Goal: Find specific page/section: Find specific page/section

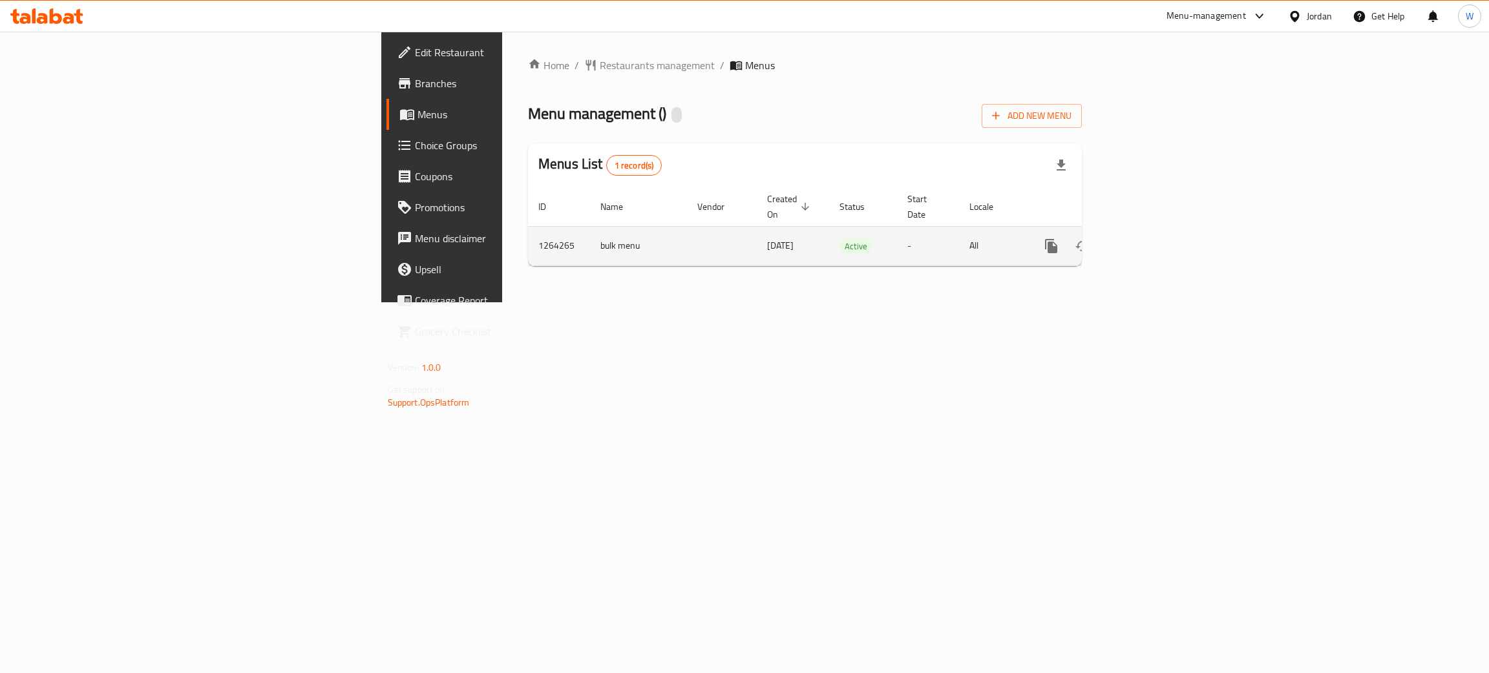
click at [1152, 238] on icon "enhanced table" at bounding box center [1145, 246] width 16 height 16
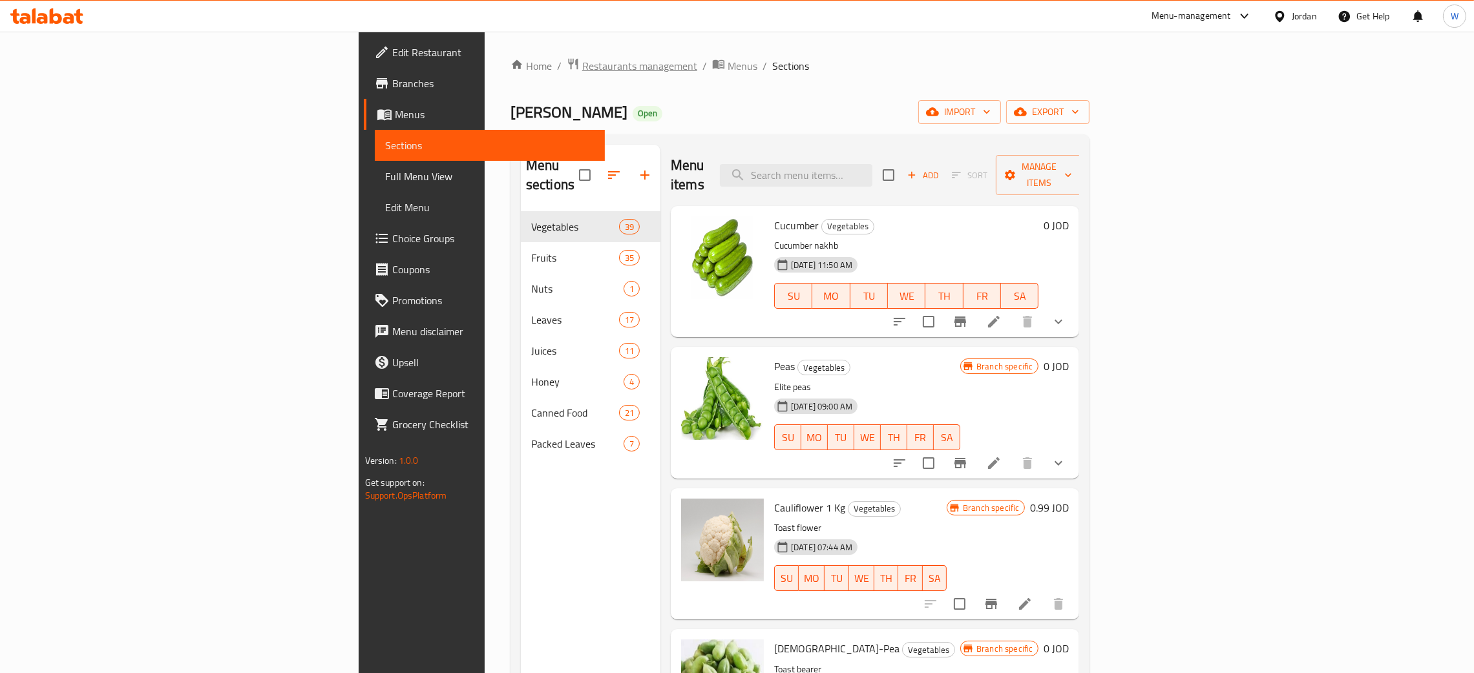
click at [582, 68] on span "Restaurants management" at bounding box center [639, 66] width 115 height 16
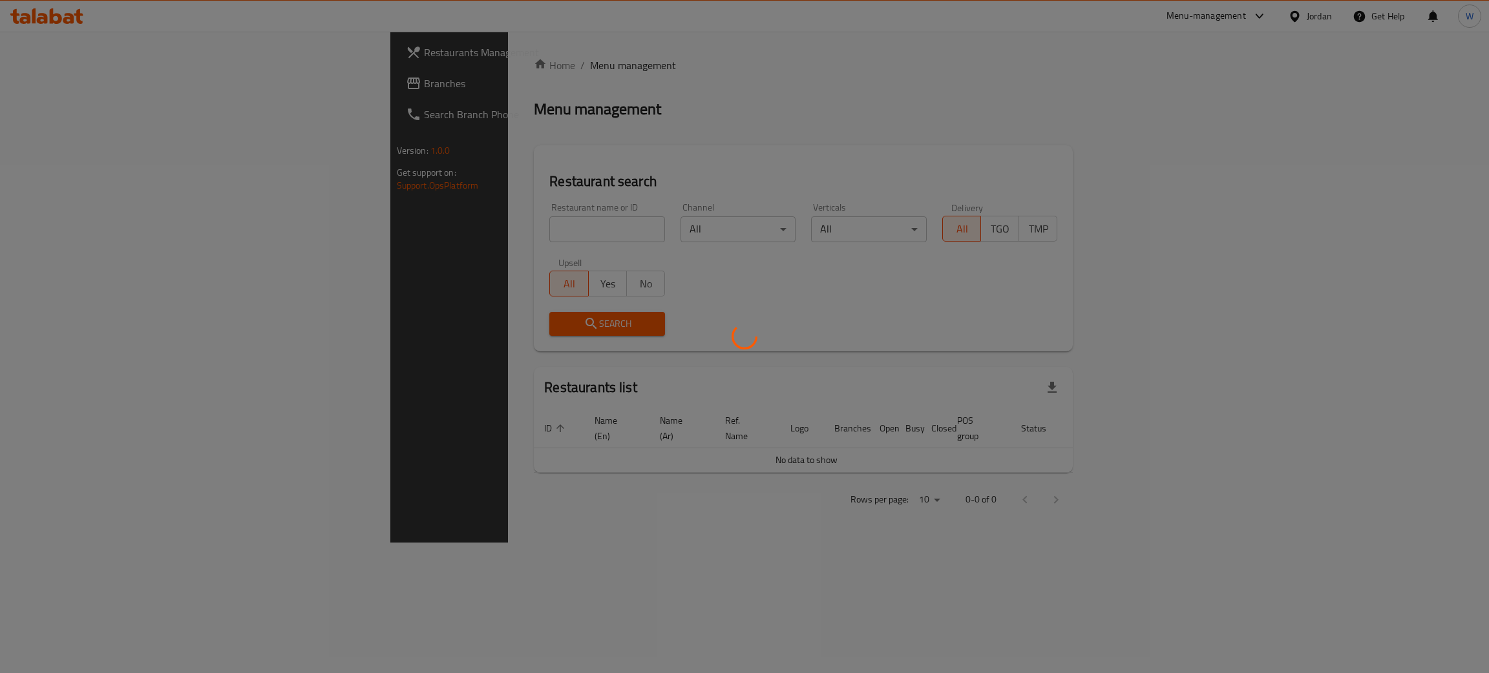
click at [369, 230] on div at bounding box center [744, 336] width 1489 height 673
click at [371, 226] on div at bounding box center [744, 336] width 1489 height 673
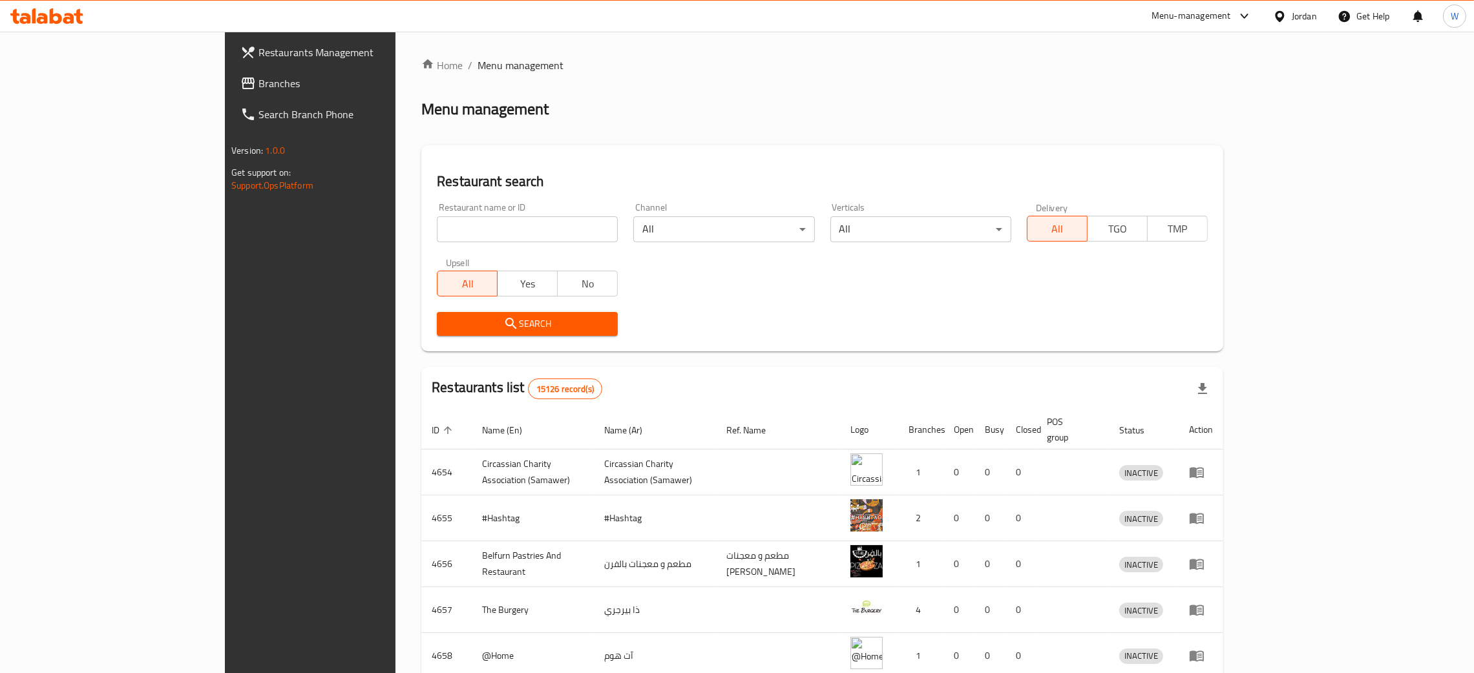
click at [437, 226] on input "search" at bounding box center [527, 229] width 181 height 26
type input "kiwi fruits and"
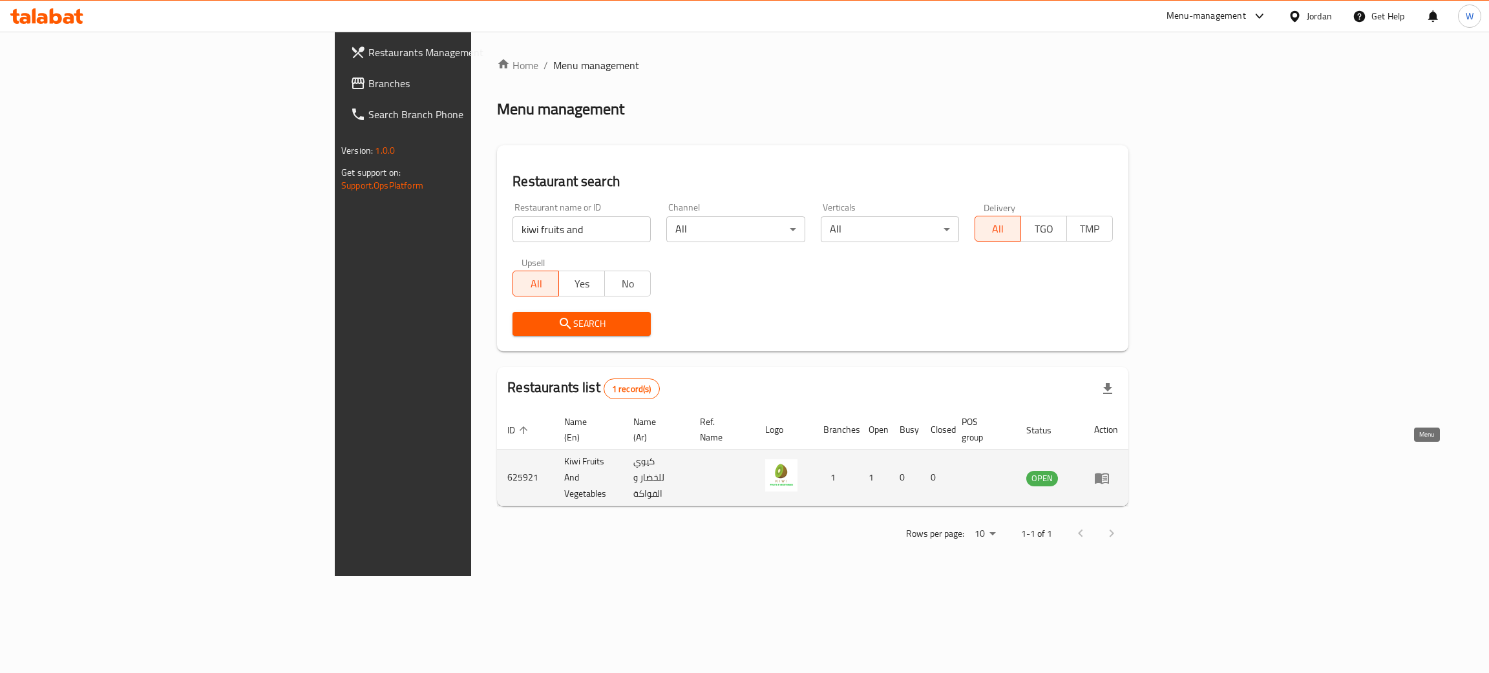
click at [1118, 470] on link "enhanced table" at bounding box center [1106, 478] width 24 height 16
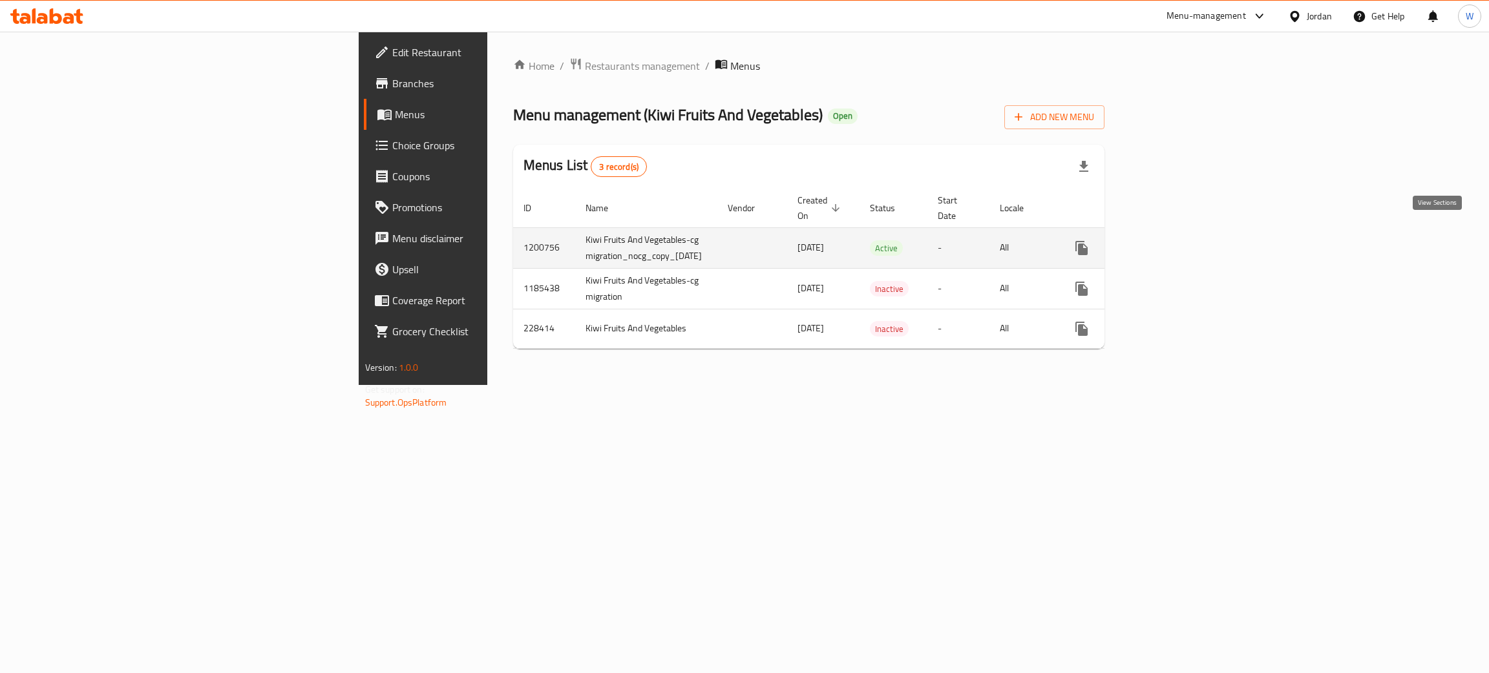
click at [1190, 244] on link "enhanced table" at bounding box center [1174, 248] width 31 height 31
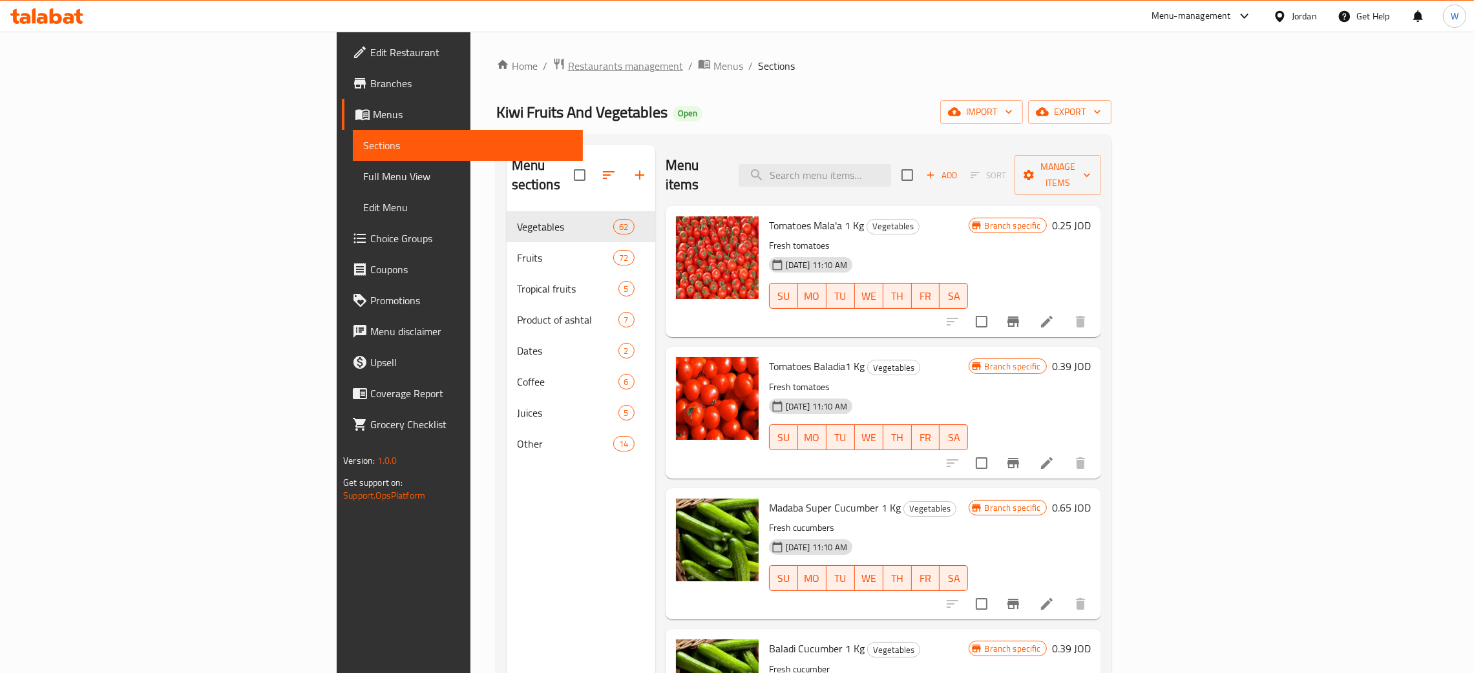
click at [568, 65] on span "Restaurants management" at bounding box center [625, 66] width 115 height 16
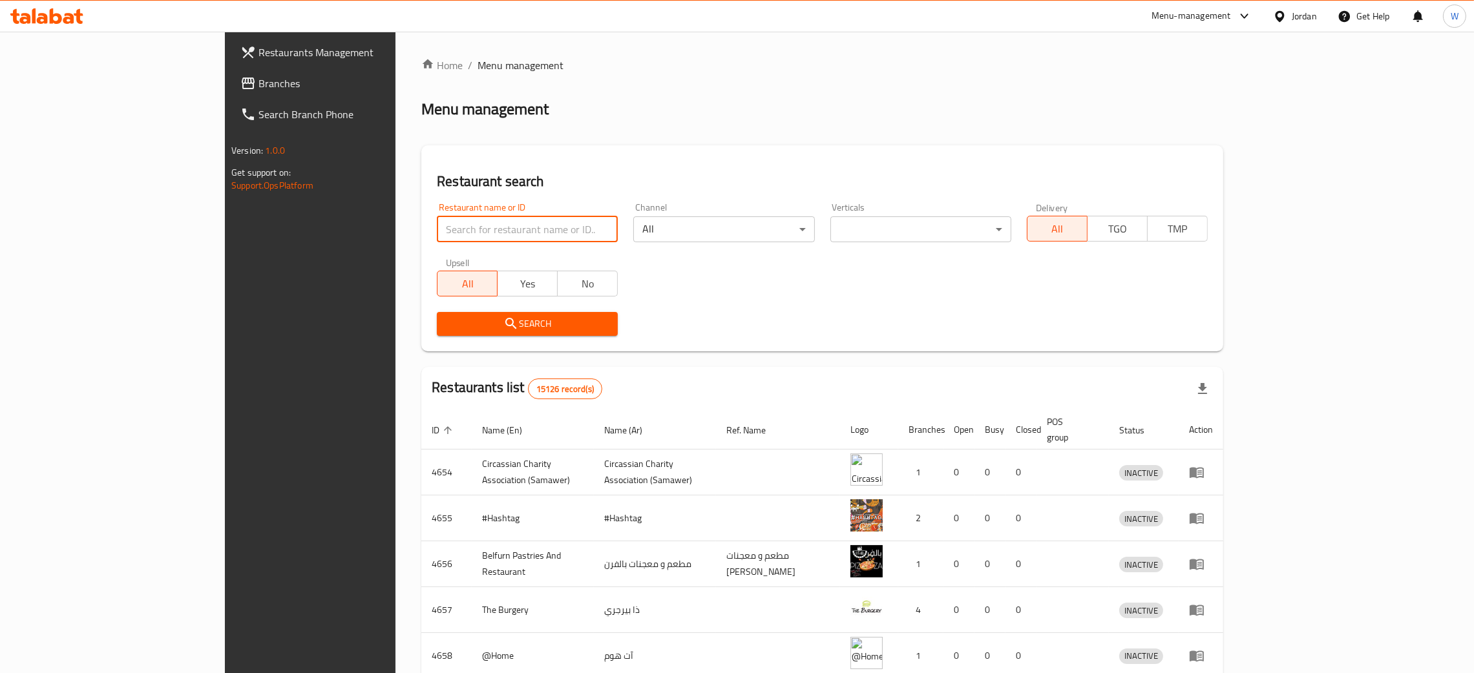
click at [437, 231] on input "search" at bounding box center [527, 229] width 181 height 26
paste input "Rubu Al Hayi For Vegetables & Fruits"
click button "Search" at bounding box center [527, 324] width 181 height 24
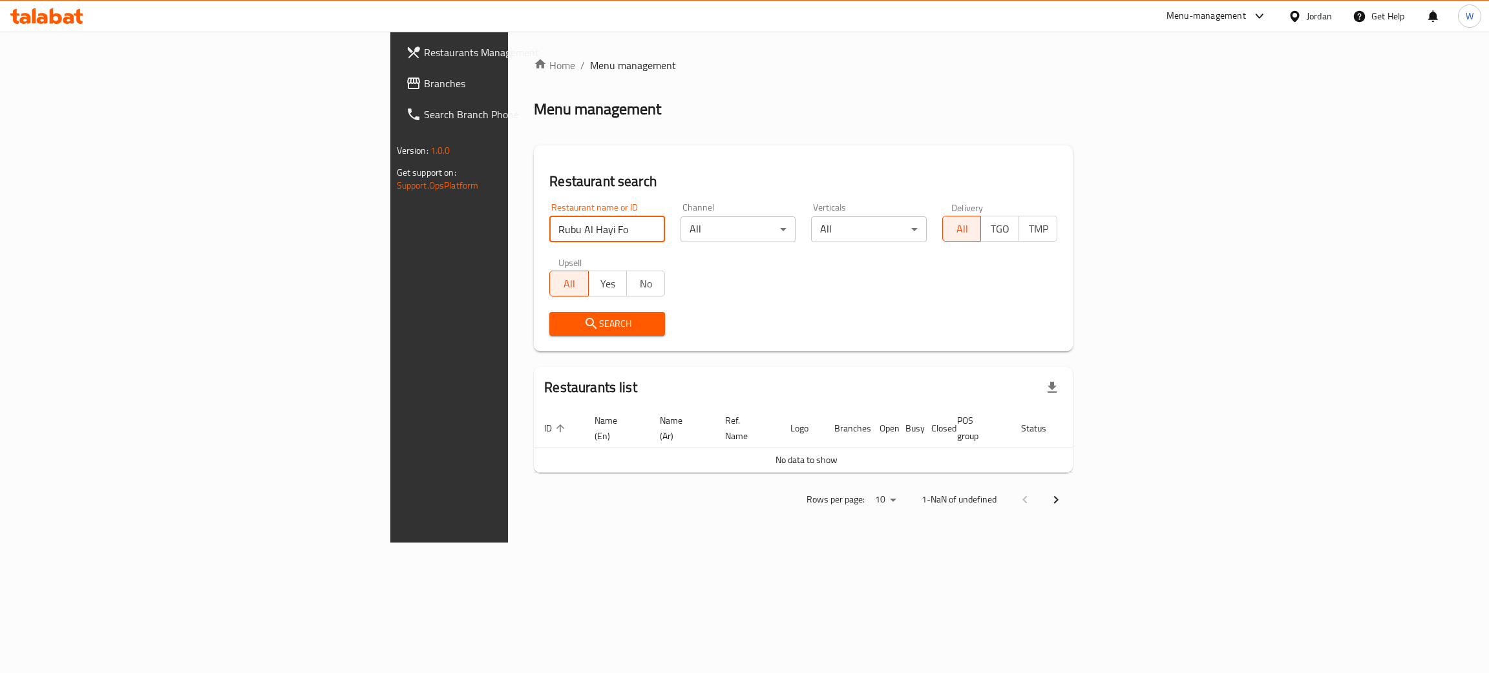
type input "Rubu Al Hayi Fo"
click button "Search" at bounding box center [607, 324] width 116 height 24
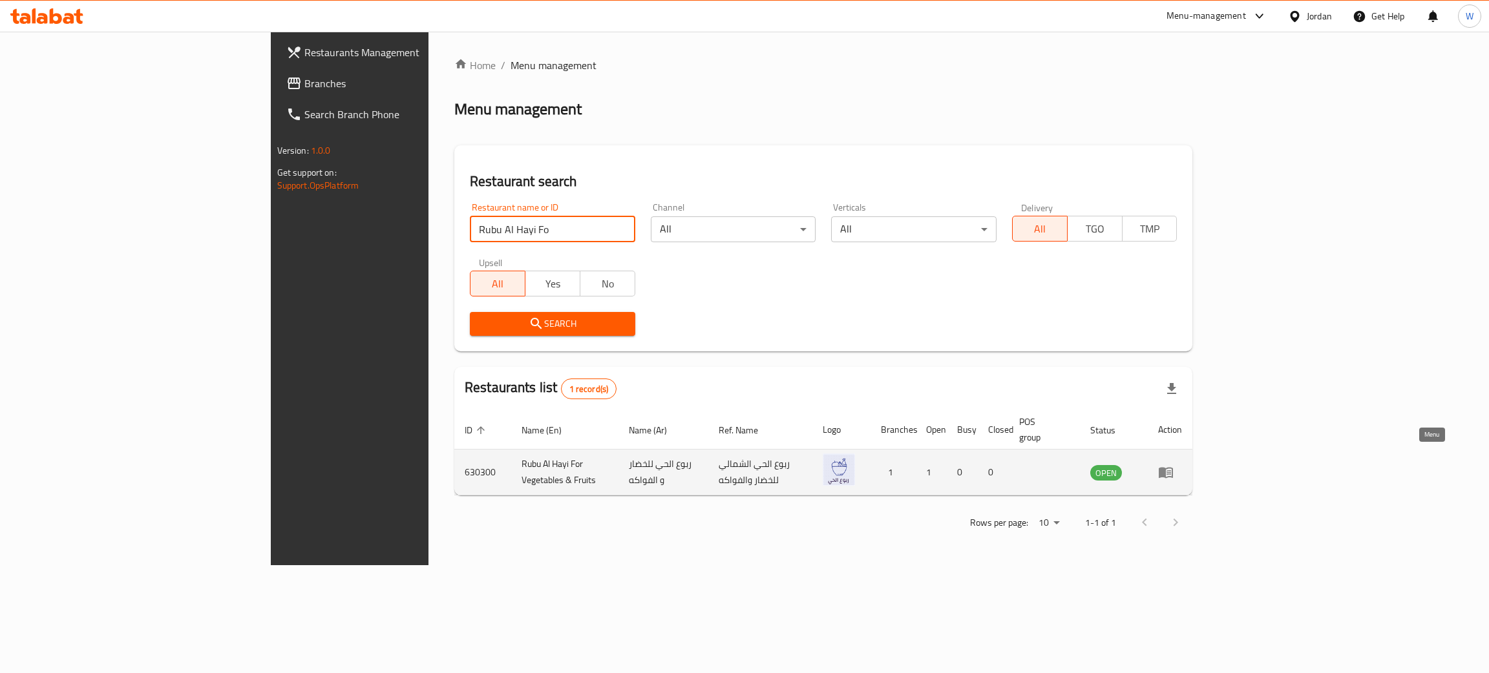
click at [1173, 468] on icon "enhanced table" at bounding box center [1166, 473] width 14 height 11
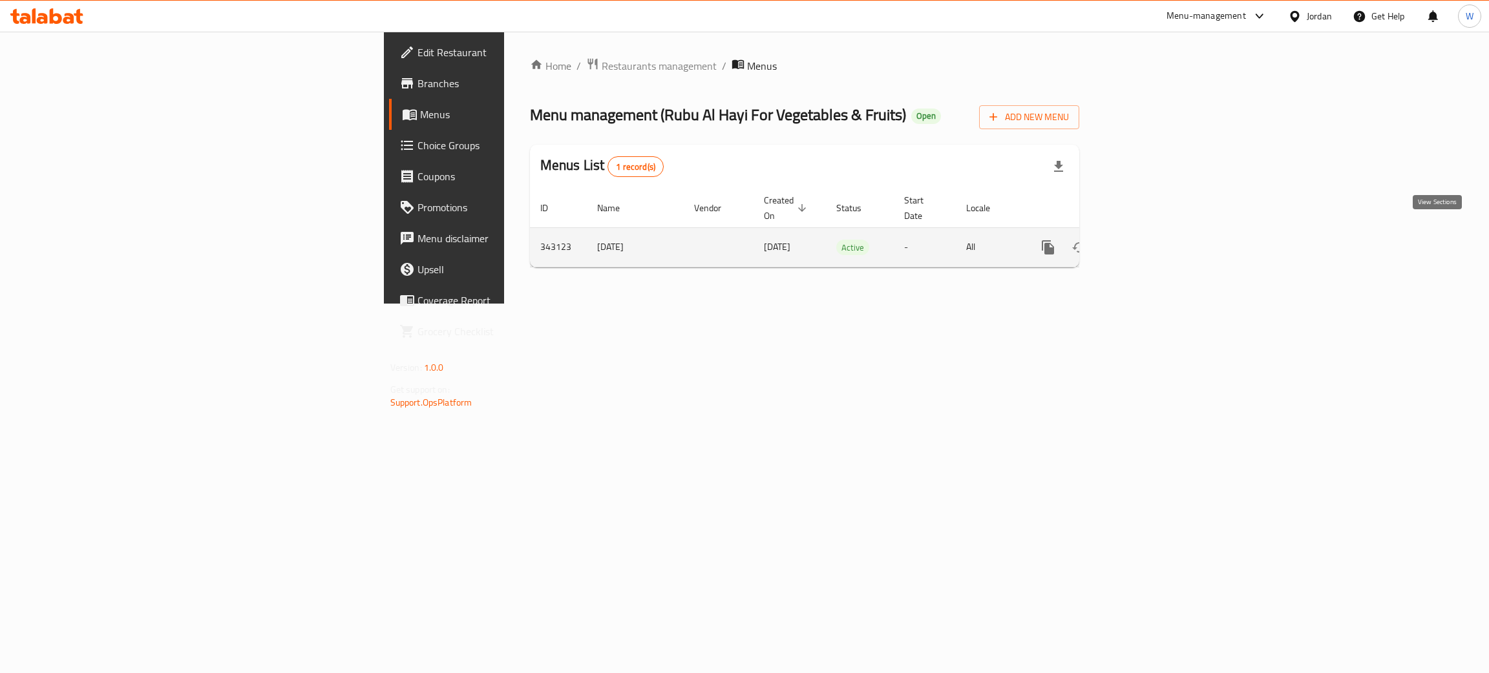
click at [1149, 240] on icon "enhanced table" at bounding box center [1142, 248] width 16 height 16
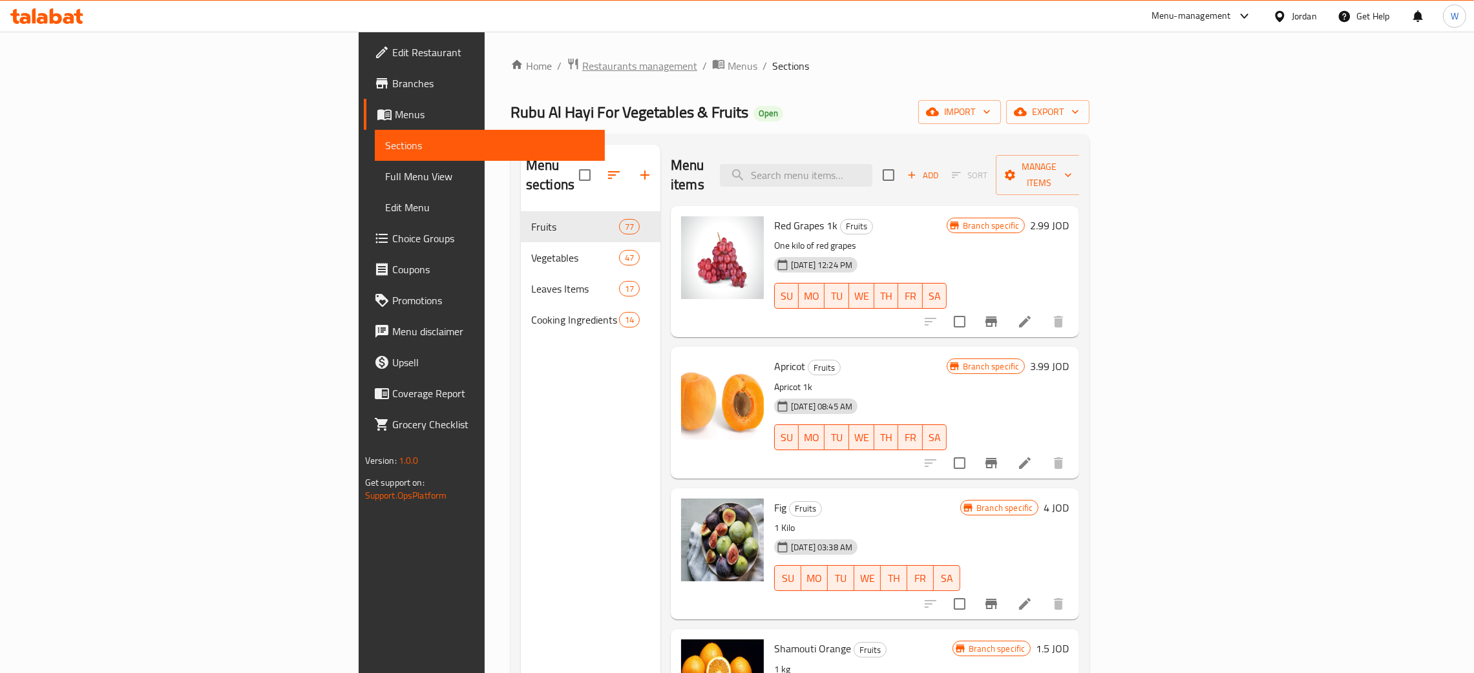
click at [582, 73] on span "Restaurants management" at bounding box center [639, 66] width 115 height 16
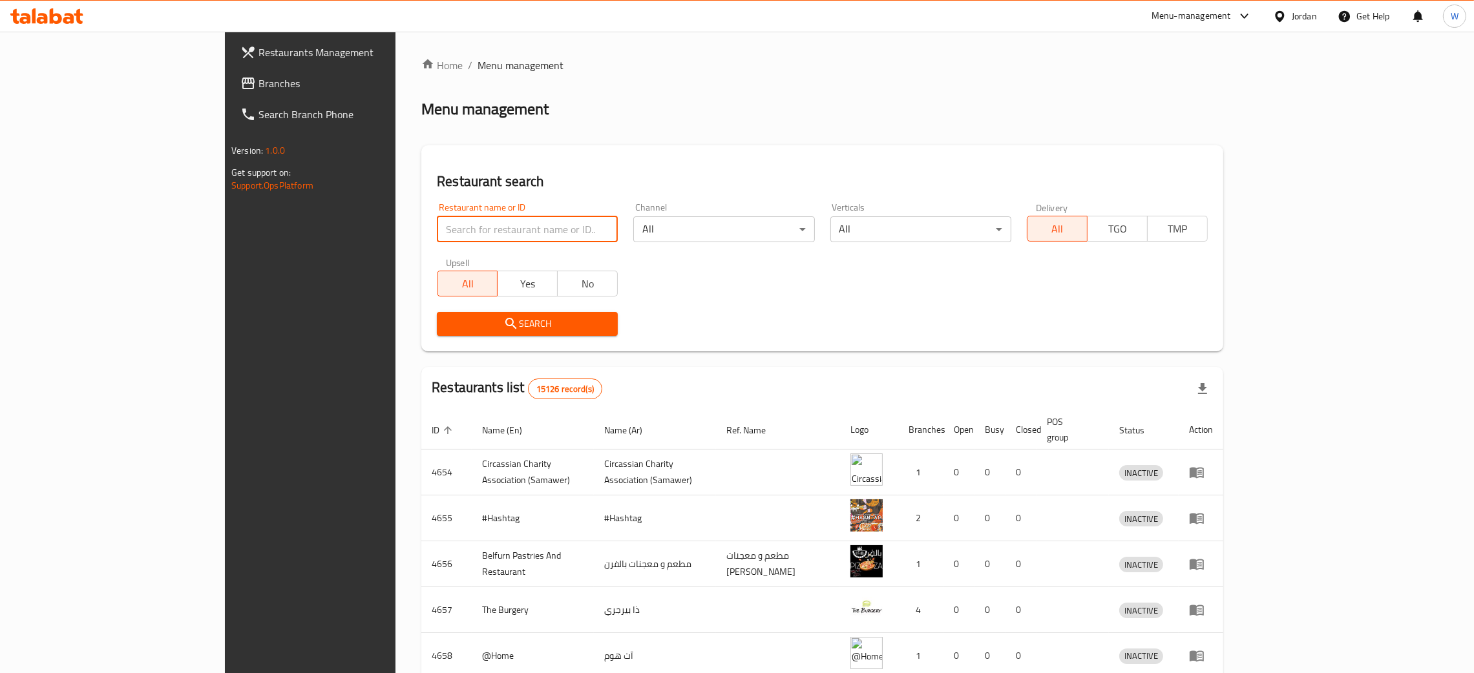
click at [437, 228] on input "search" at bounding box center [527, 229] width 181 height 26
type input "aswaq"
click button "Search" at bounding box center [527, 324] width 181 height 24
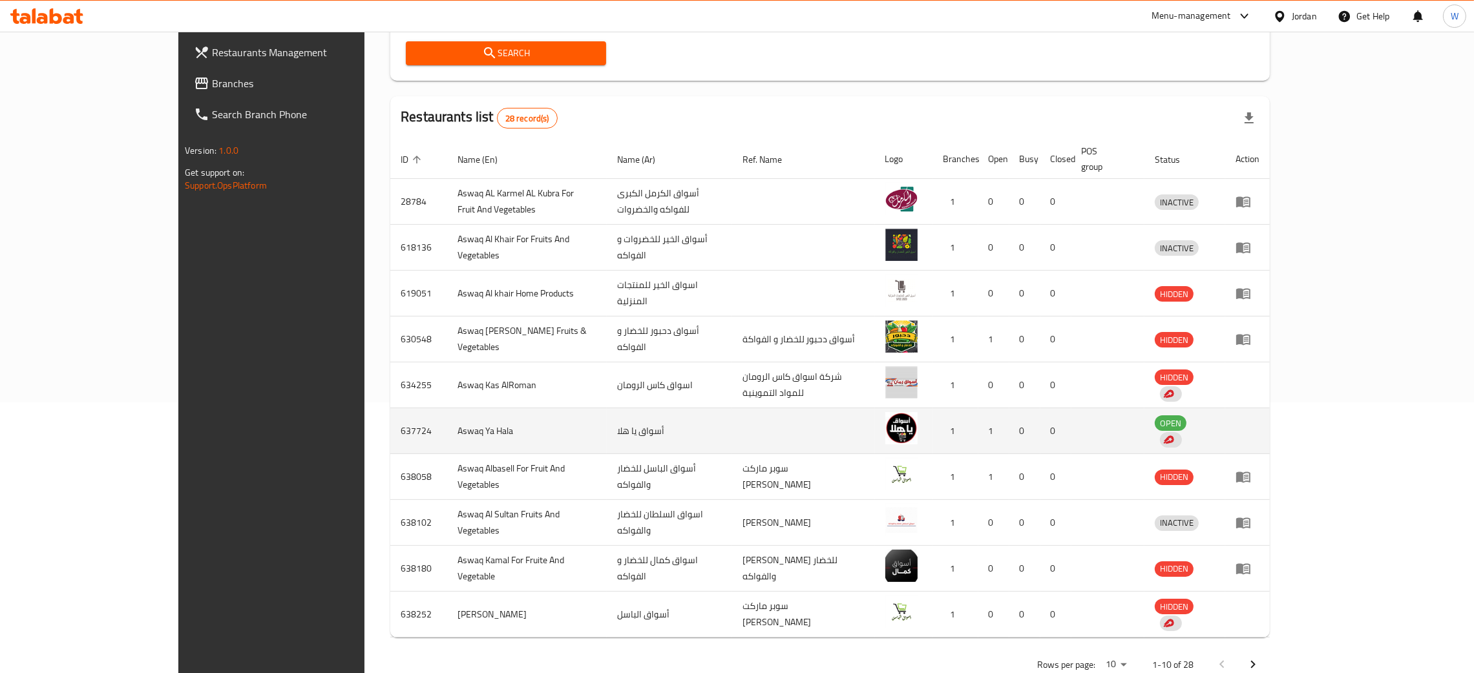
scroll to position [293, 0]
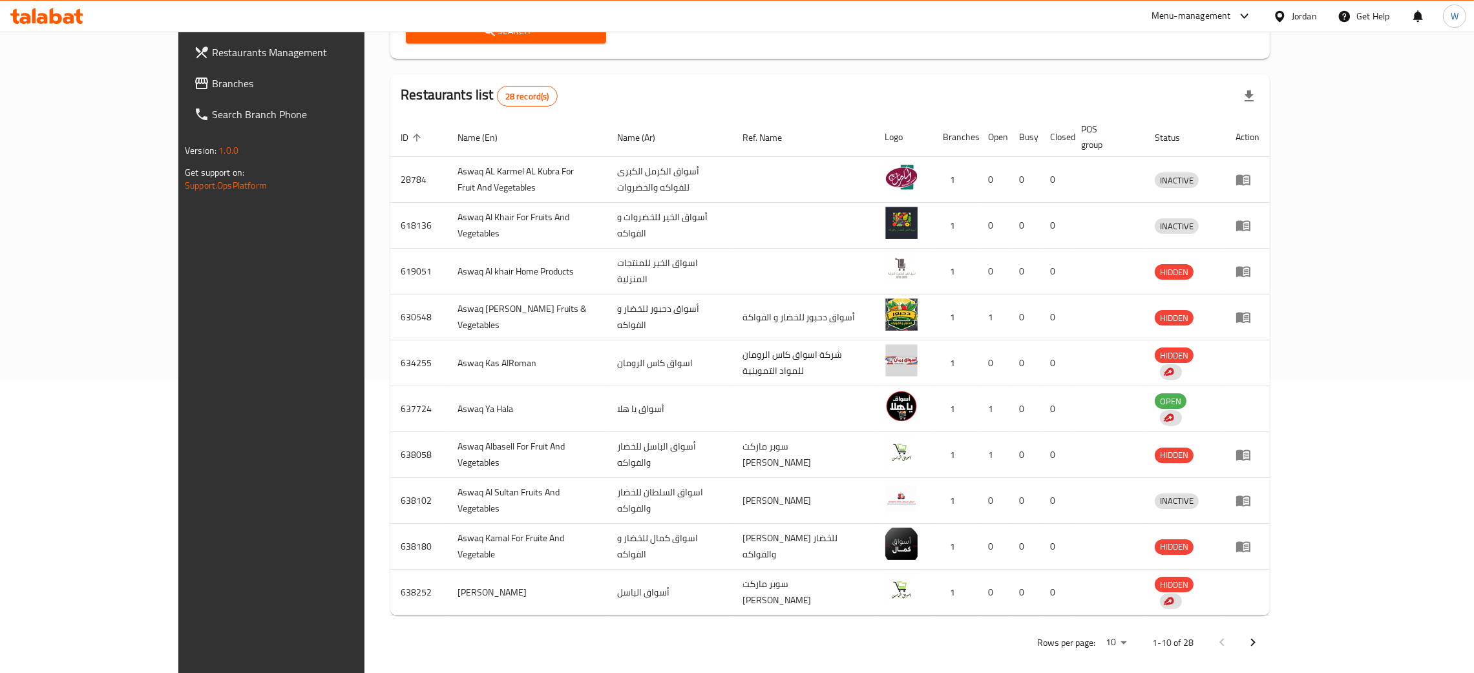
click at [1261, 635] on icon "Next page" at bounding box center [1253, 643] width 16 height 16
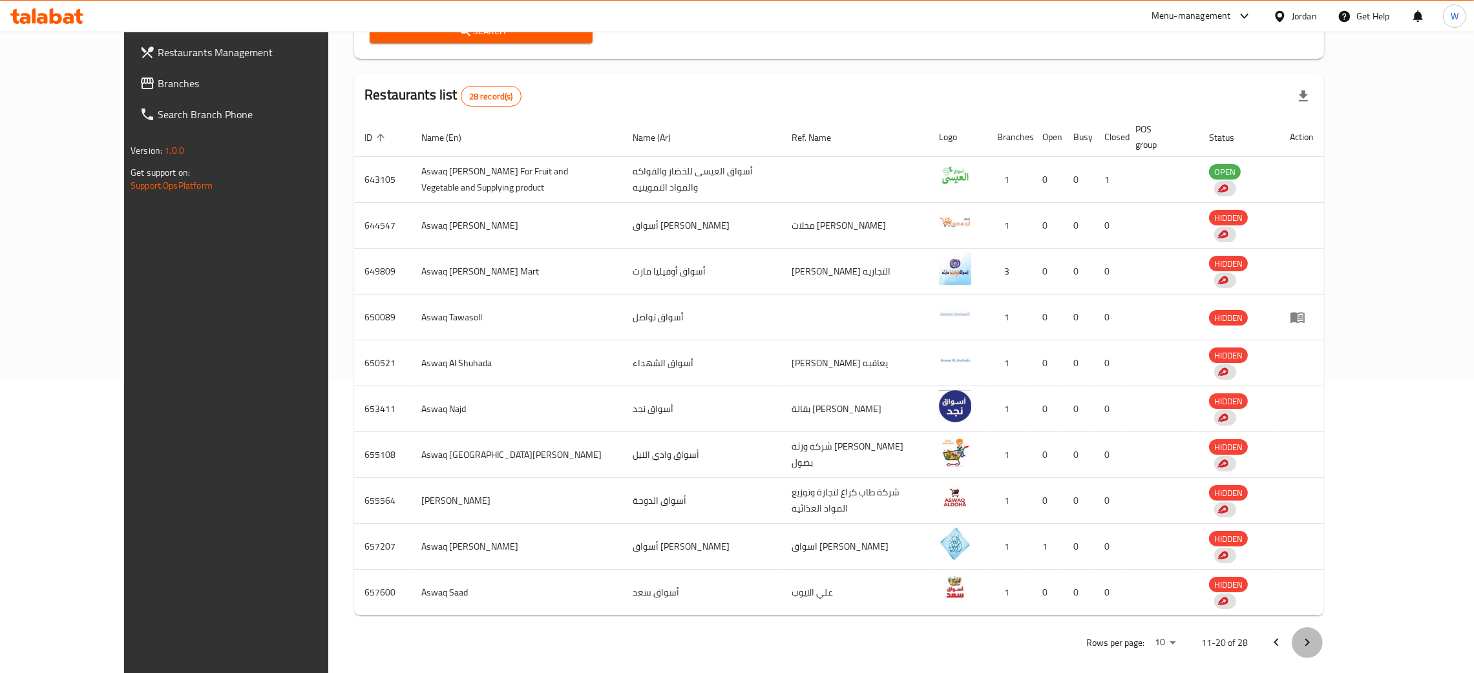
click at [1315, 635] on icon "Next page" at bounding box center [1308, 643] width 16 height 16
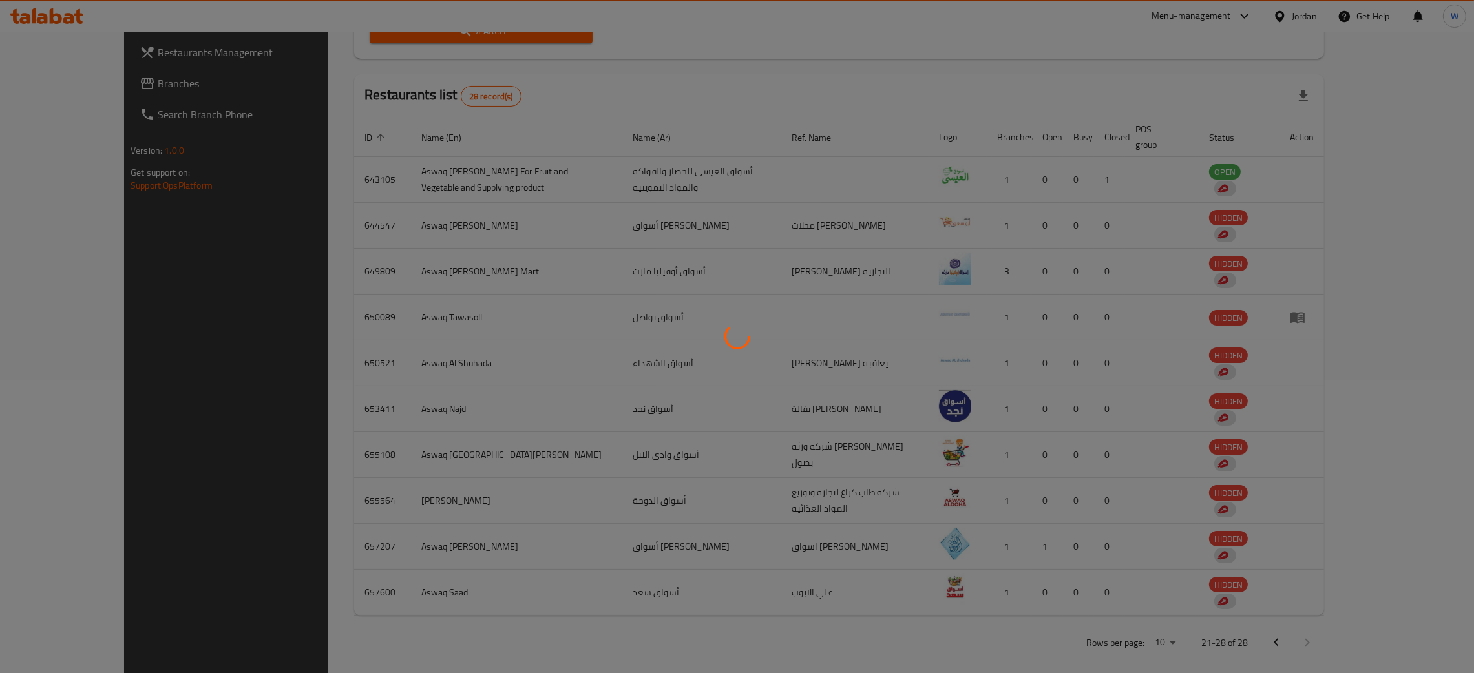
scroll to position [200, 0]
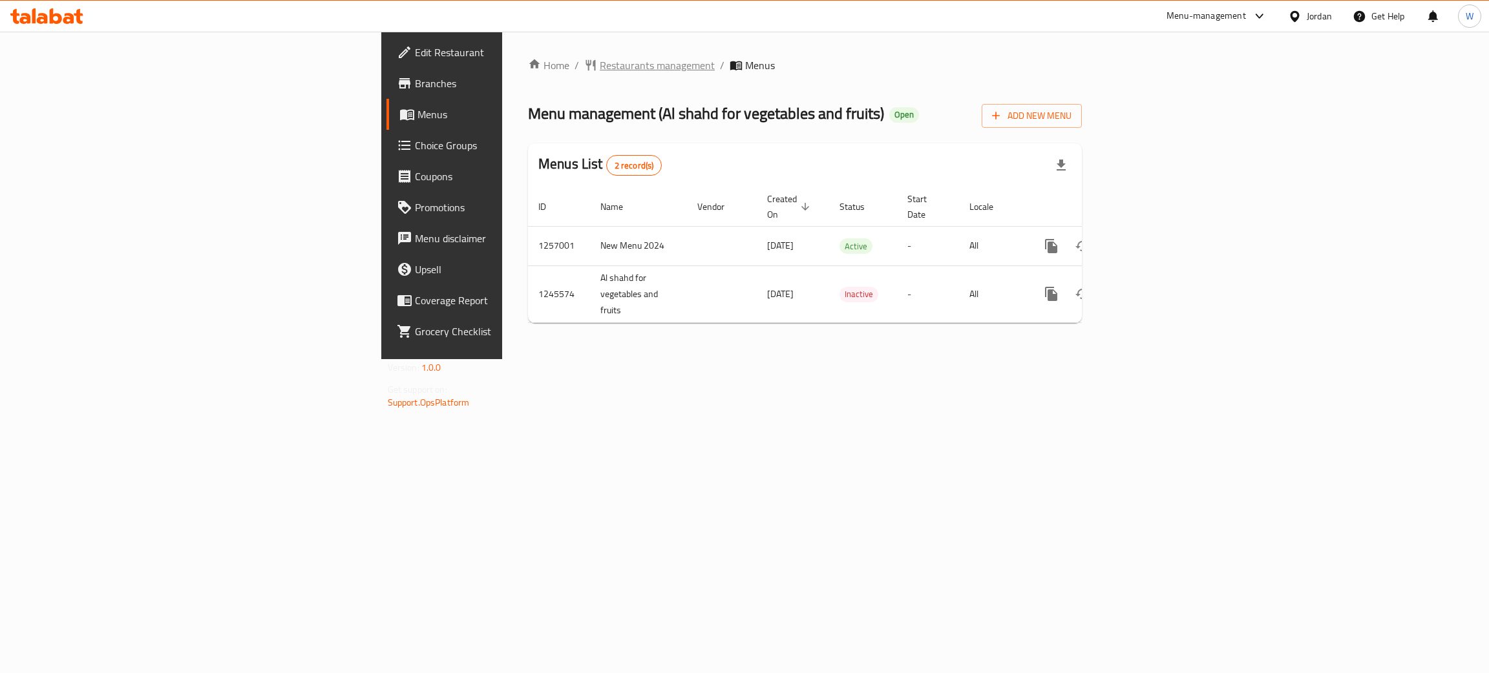
click at [600, 65] on span "Restaurants management" at bounding box center [657, 66] width 115 height 16
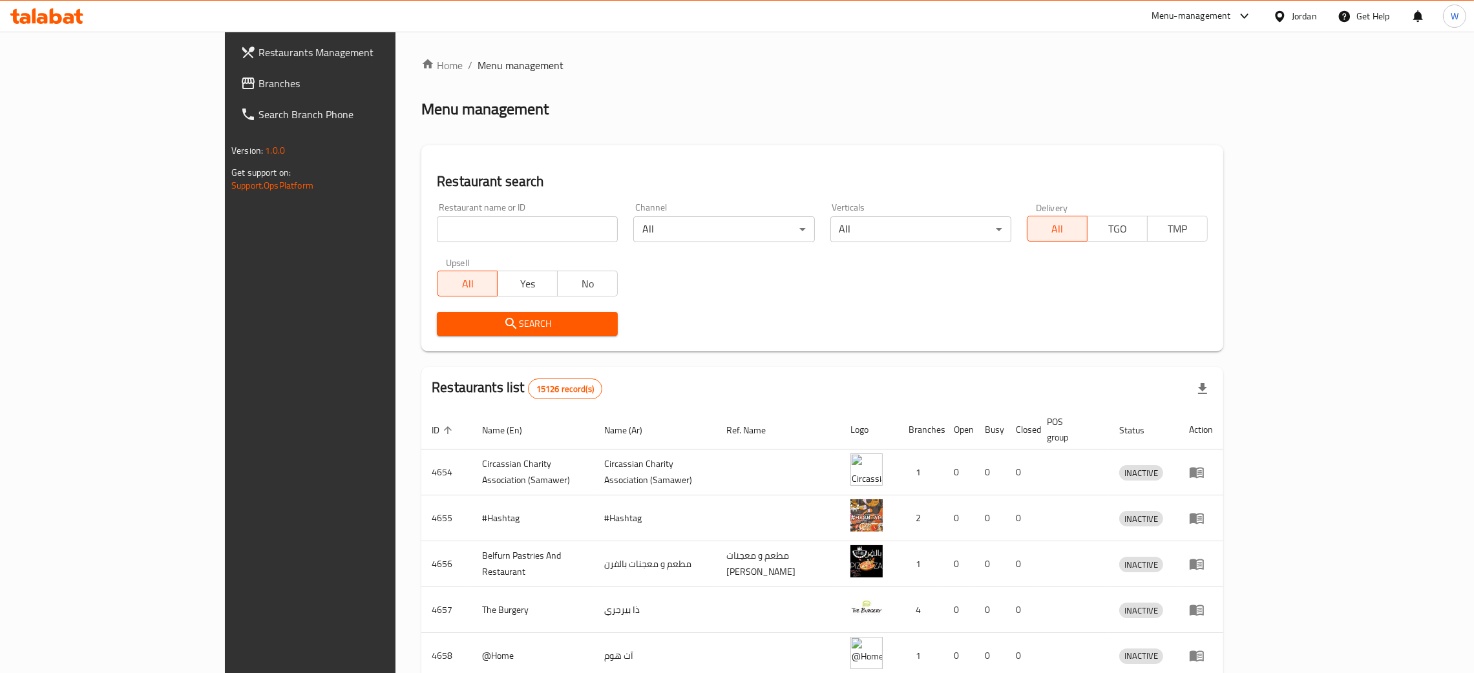
click at [496, 231] on input "search" at bounding box center [527, 229] width 181 height 26
type input "o"
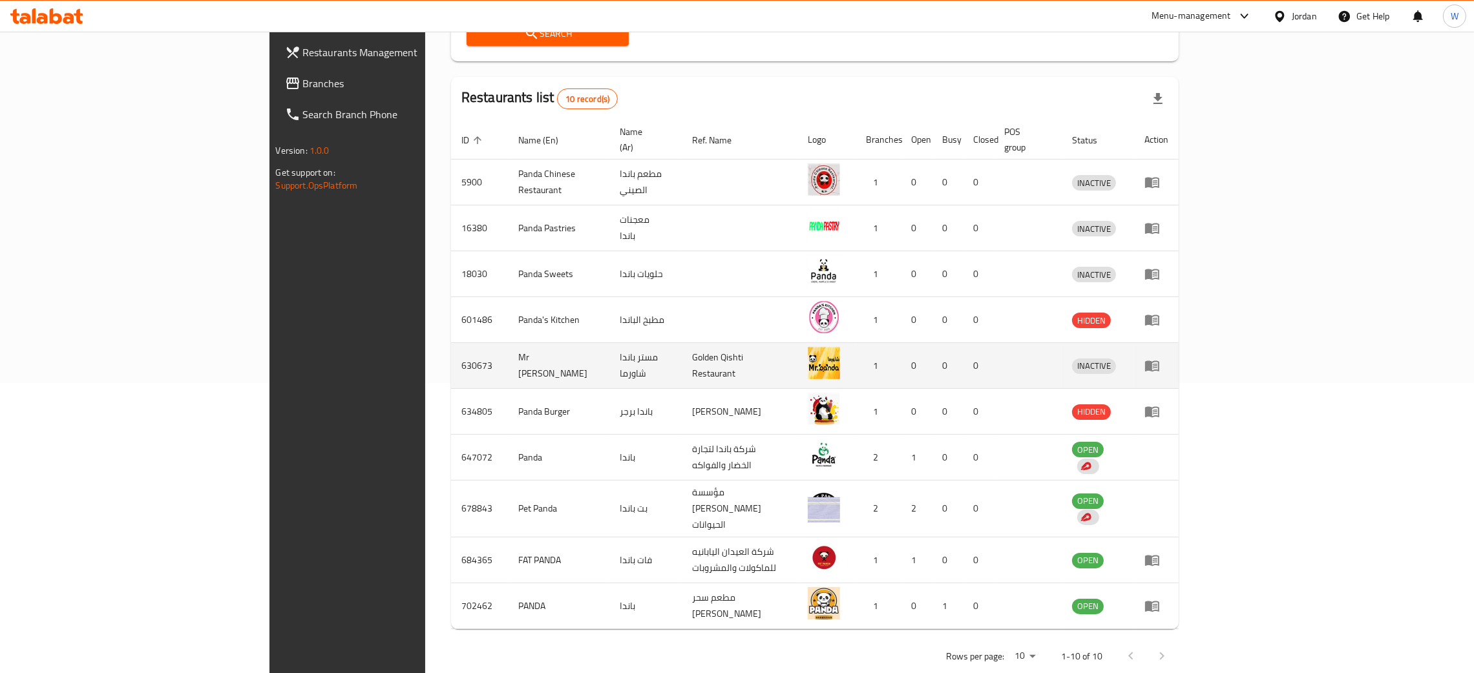
scroll to position [196, 0]
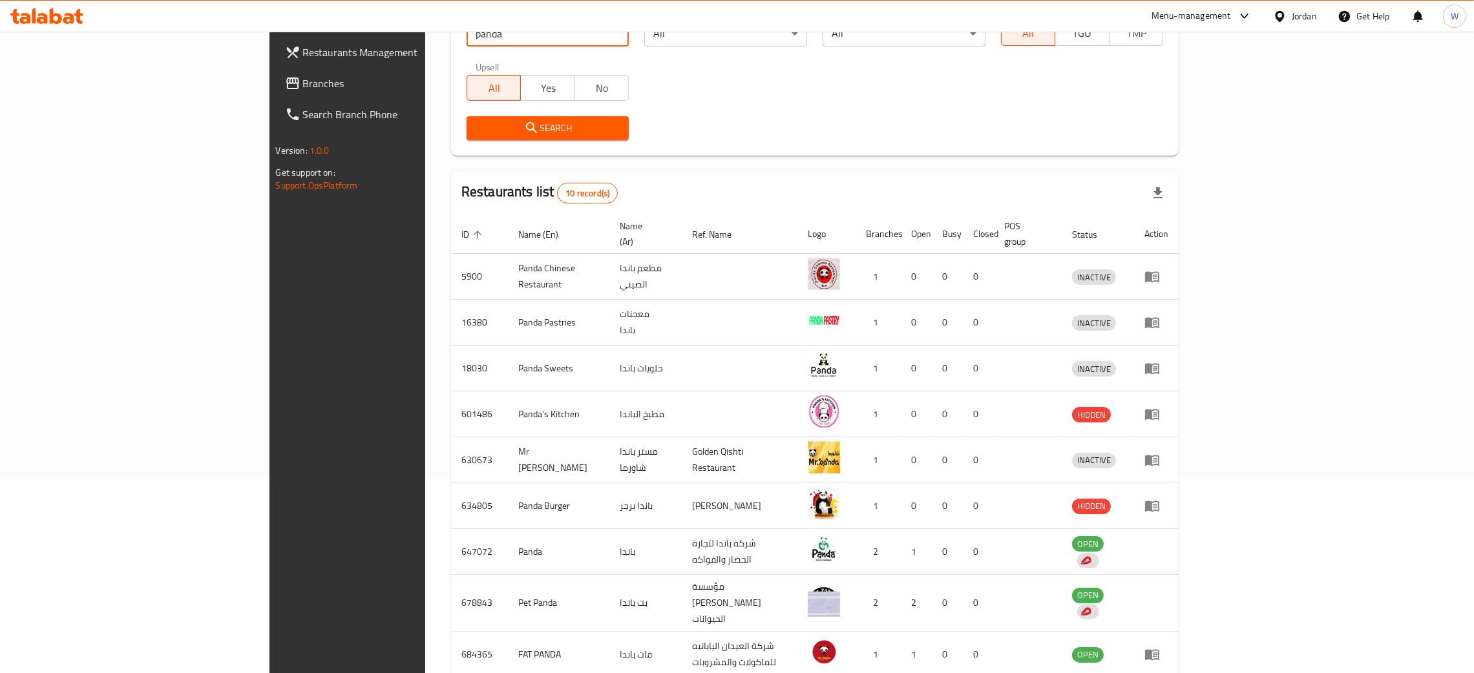
drag, startPoint x: 360, startPoint y: 42, endPoint x: 195, endPoint y: 42, distance: 164.8
click at [269, 42] on div "Restaurants Management Branches Search Branch Phone Version: 1.0.0 Get support …" at bounding box center [737, 315] width 936 height 958
type input "w"
click button "Search" at bounding box center [548, 128] width 163 height 24
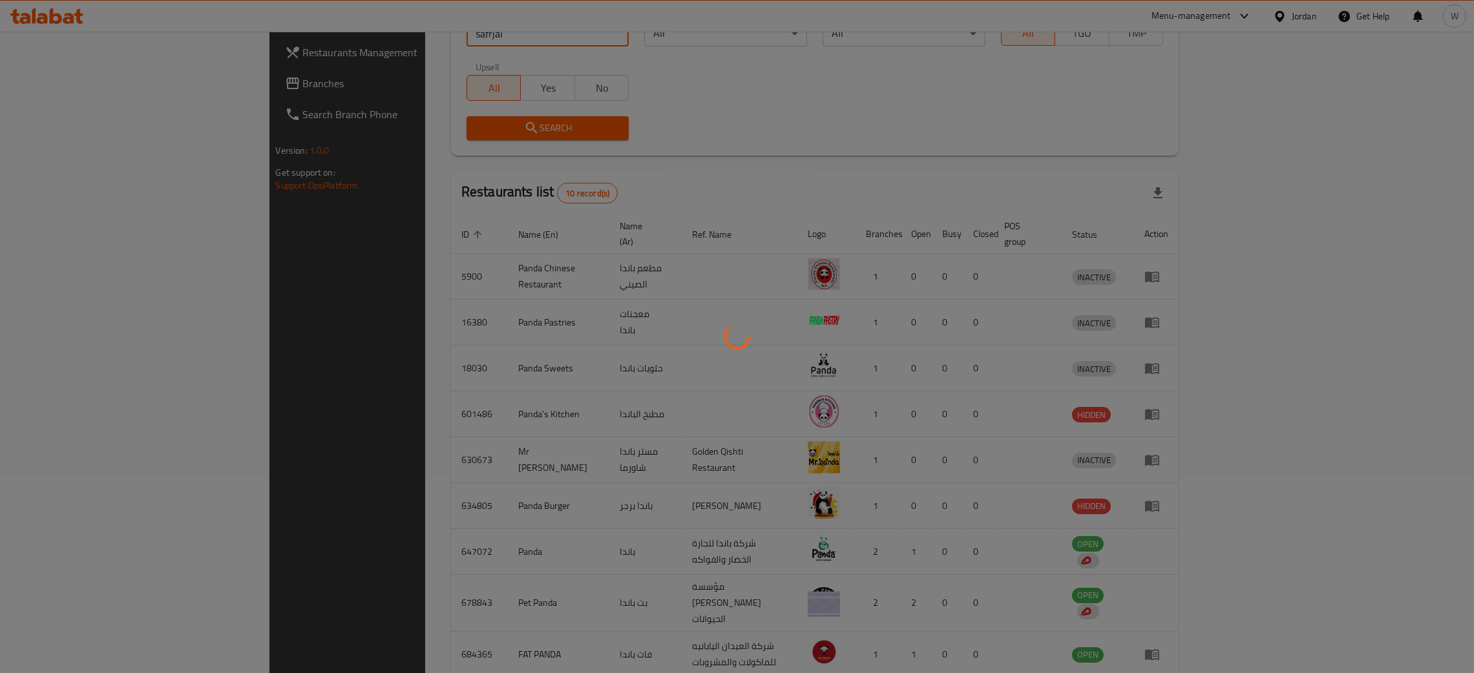
scroll to position [0, 0]
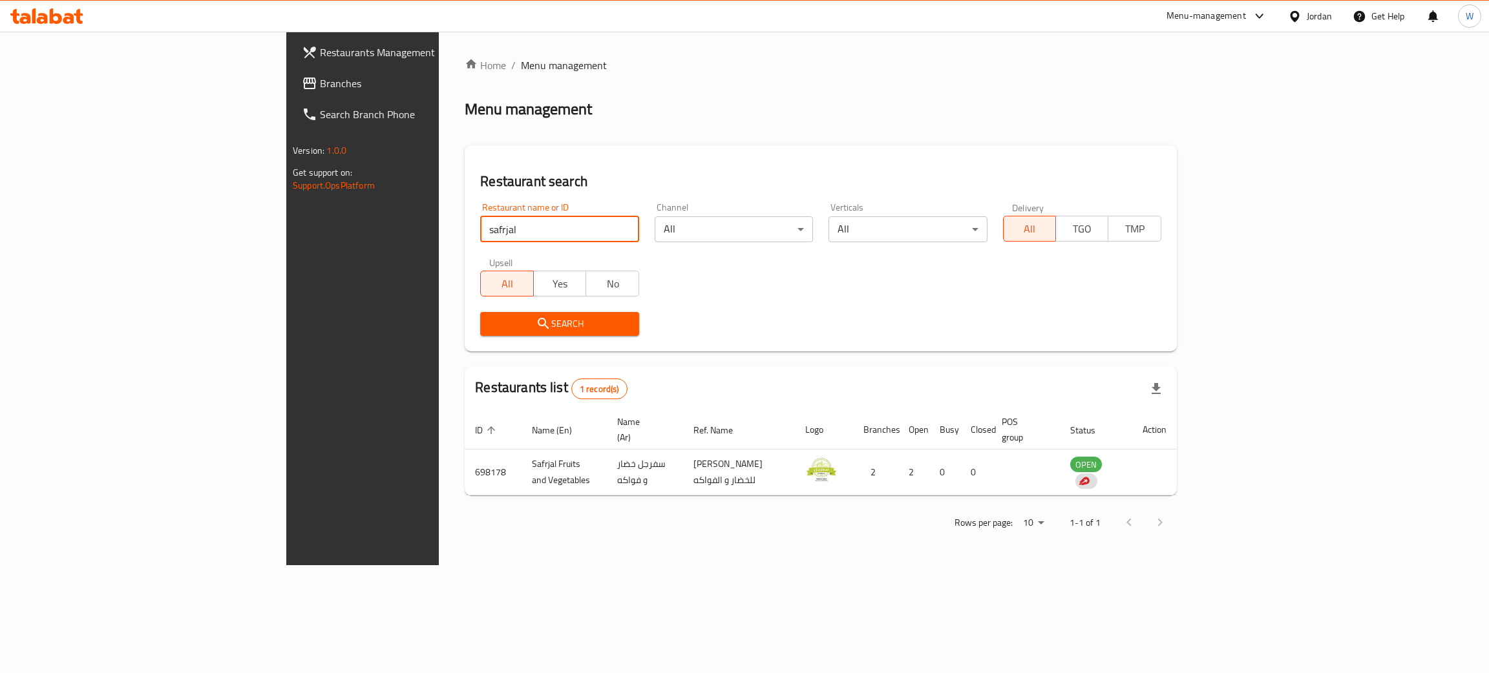
drag, startPoint x: 362, startPoint y: 216, endPoint x: 133, endPoint y: 221, distance: 228.8
click at [286, 221] on div "Restaurants Management Branches Search Branch Phone Version: 1.0.0 Get support …" at bounding box center [744, 299] width 916 height 534
click button "Search" at bounding box center [559, 324] width 158 height 24
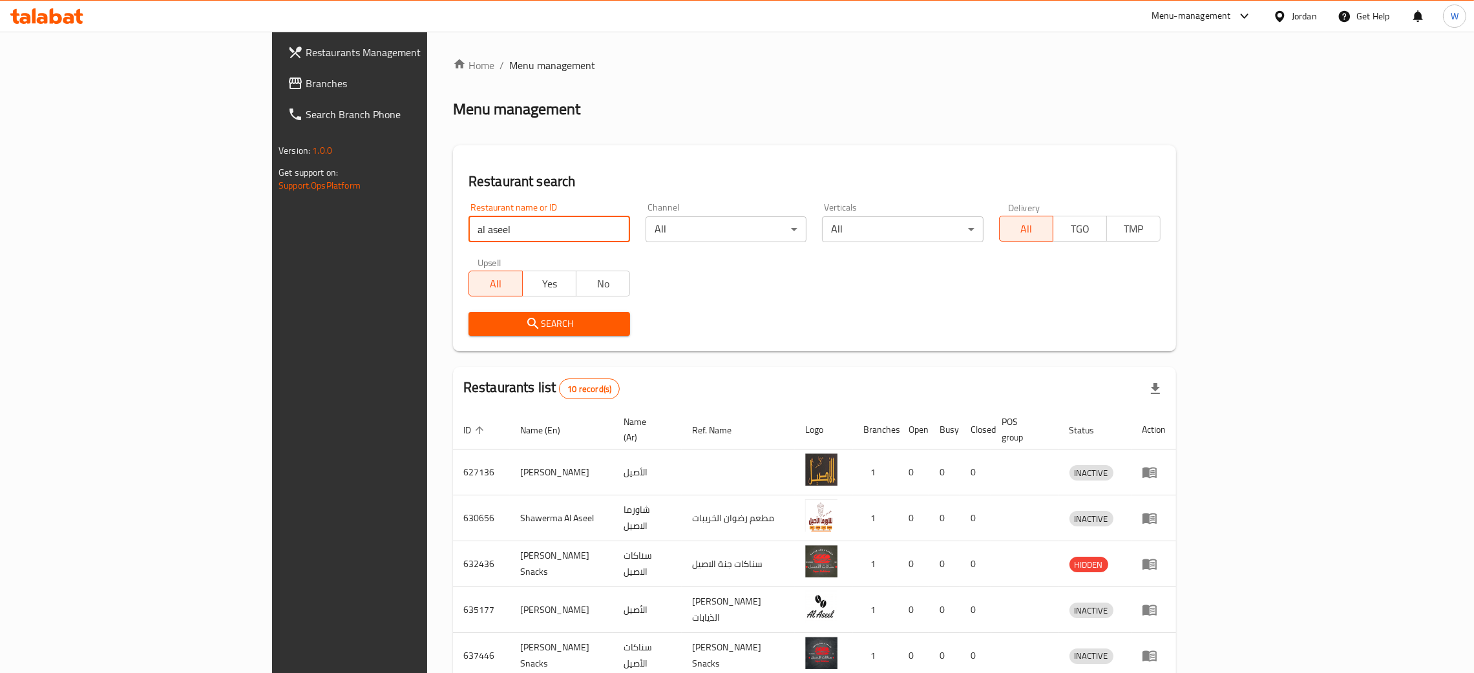
drag, startPoint x: 185, startPoint y: 220, endPoint x: 105, endPoint y: 219, distance: 80.1
click at [272, 219] on div "Restaurants Management Branches Search Branch Phone Version: 1.0.0 Get support …" at bounding box center [737, 511] width 930 height 958
paste input "Al Fakhani"
click at [479, 324] on span "Search" at bounding box center [549, 324] width 141 height 16
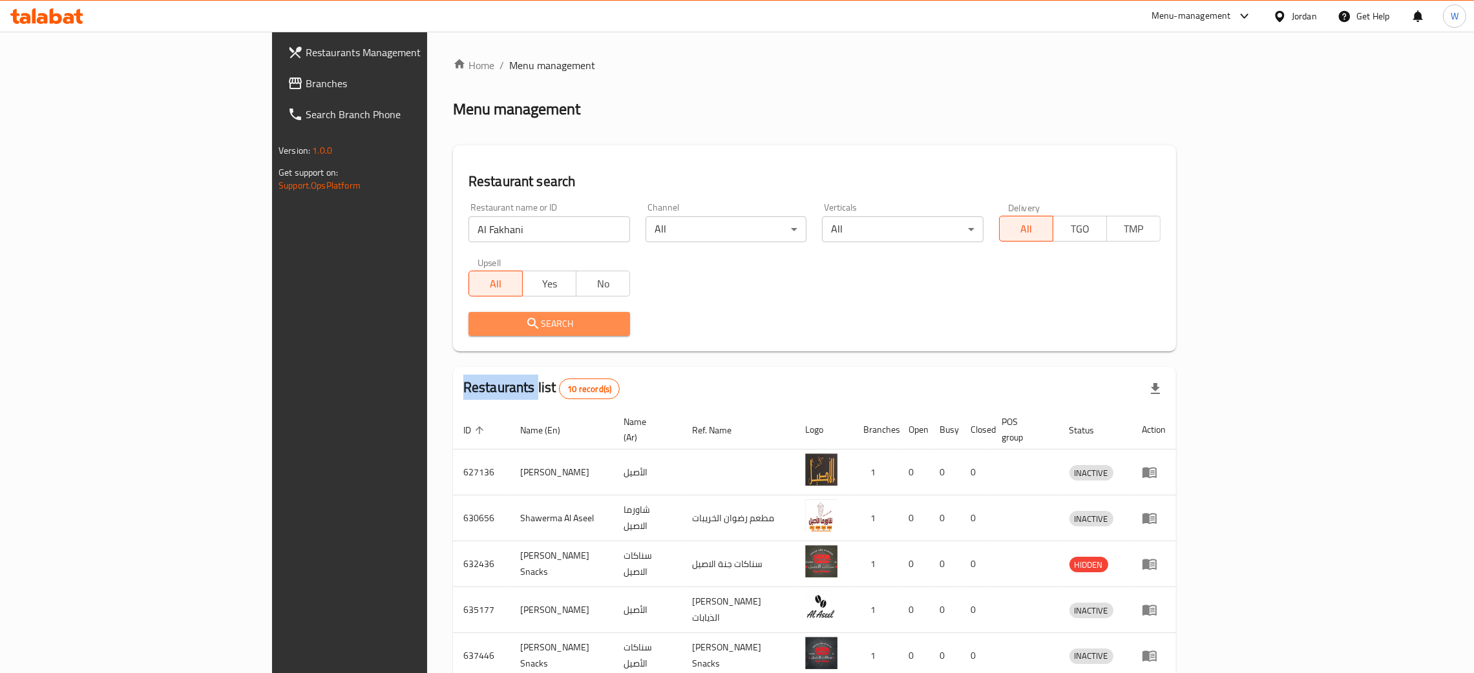
click at [371, 324] on div at bounding box center [737, 336] width 1474 height 673
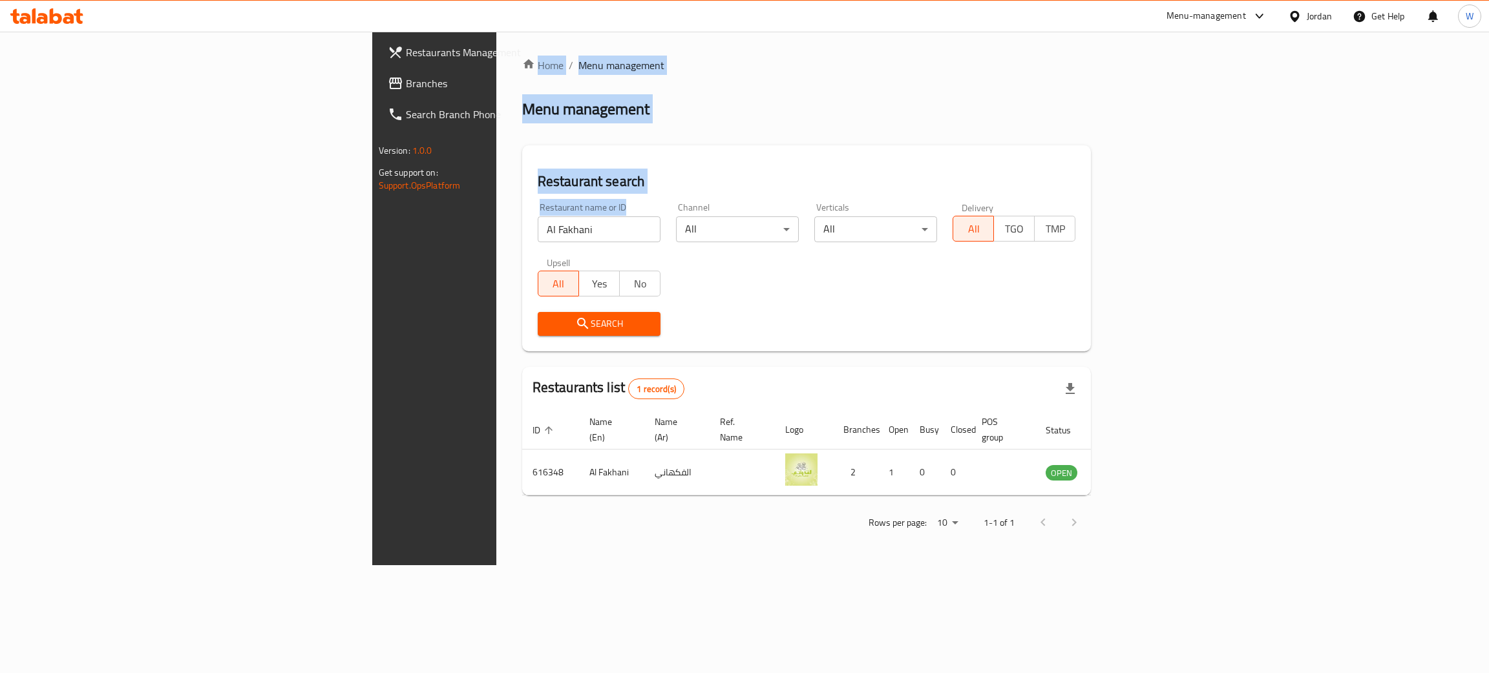
drag, startPoint x: 443, startPoint y: 248, endPoint x: 222, endPoint y: 225, distance: 221.5
click at [372, 223] on div "Restaurants Management Branches Search Branch Phone Version: 1.0.0 Get support …" at bounding box center [744, 299] width 745 height 534
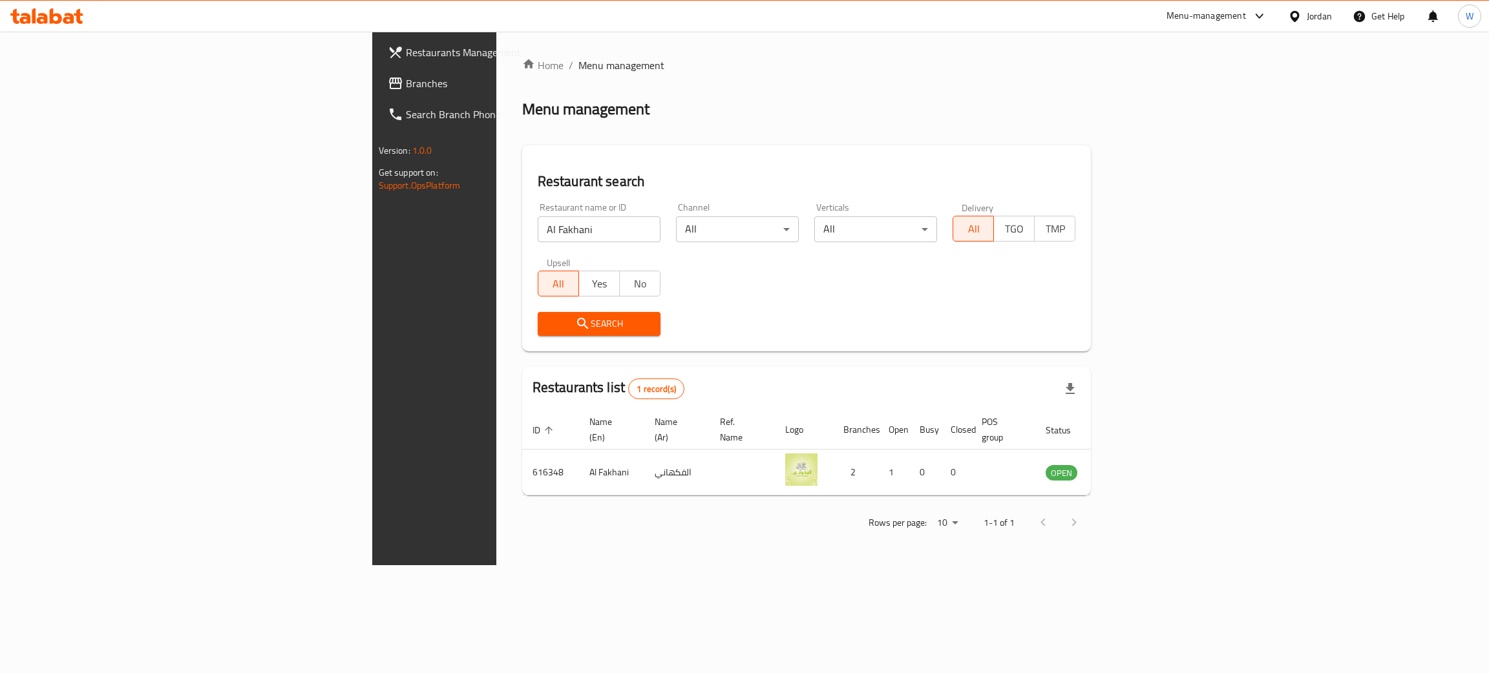
click at [530, 246] on div "Restaurant name or ID [GEOGRAPHIC_DATA] Restaurant name or ID" at bounding box center [599, 222] width 138 height 55
drag, startPoint x: 366, startPoint y: 231, endPoint x: 209, endPoint y: 234, distance: 157.7
click at [372, 234] on div "Restaurants Management Branches Search Branch Phone Version: 1.0.0 Get support …" at bounding box center [744, 299] width 745 height 534
paste input "Sair"
click at [548, 322] on span "Search" at bounding box center [599, 324] width 102 height 16
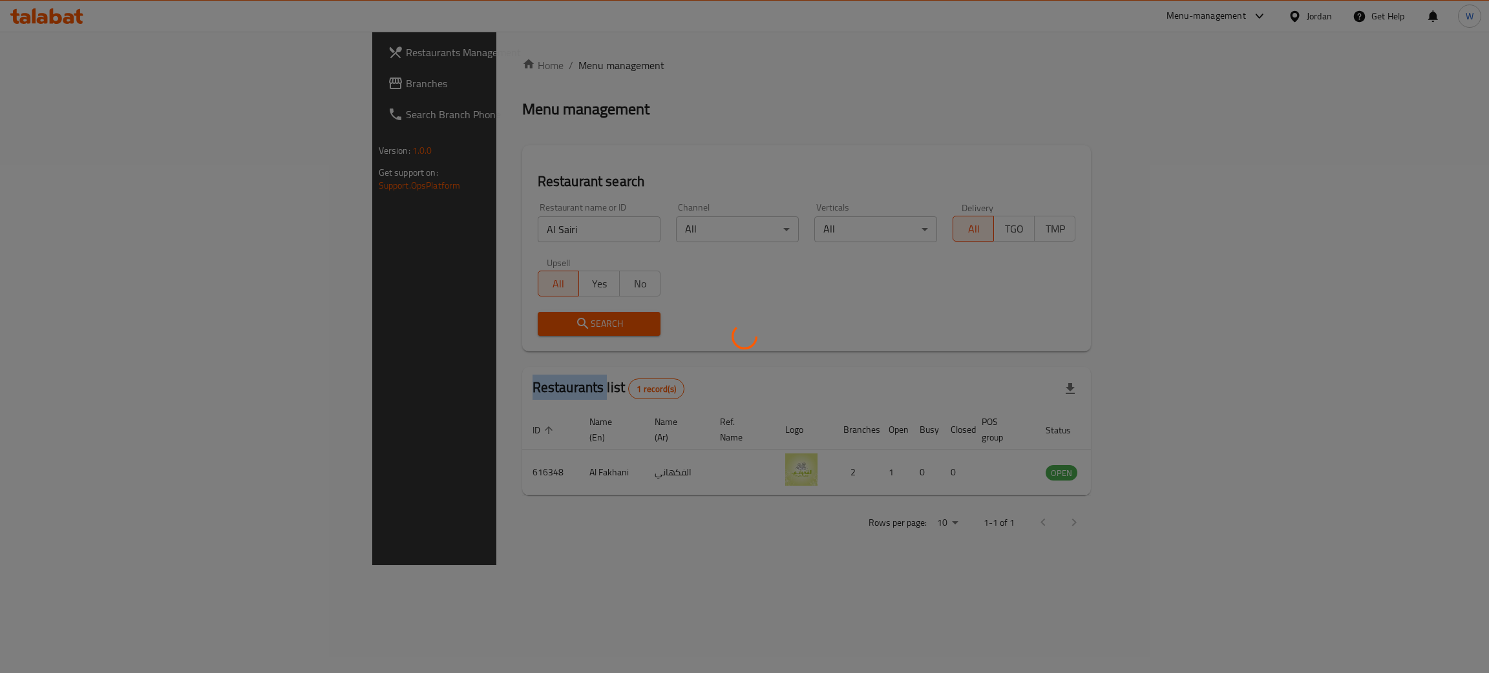
click at [363, 322] on div at bounding box center [744, 336] width 1489 height 673
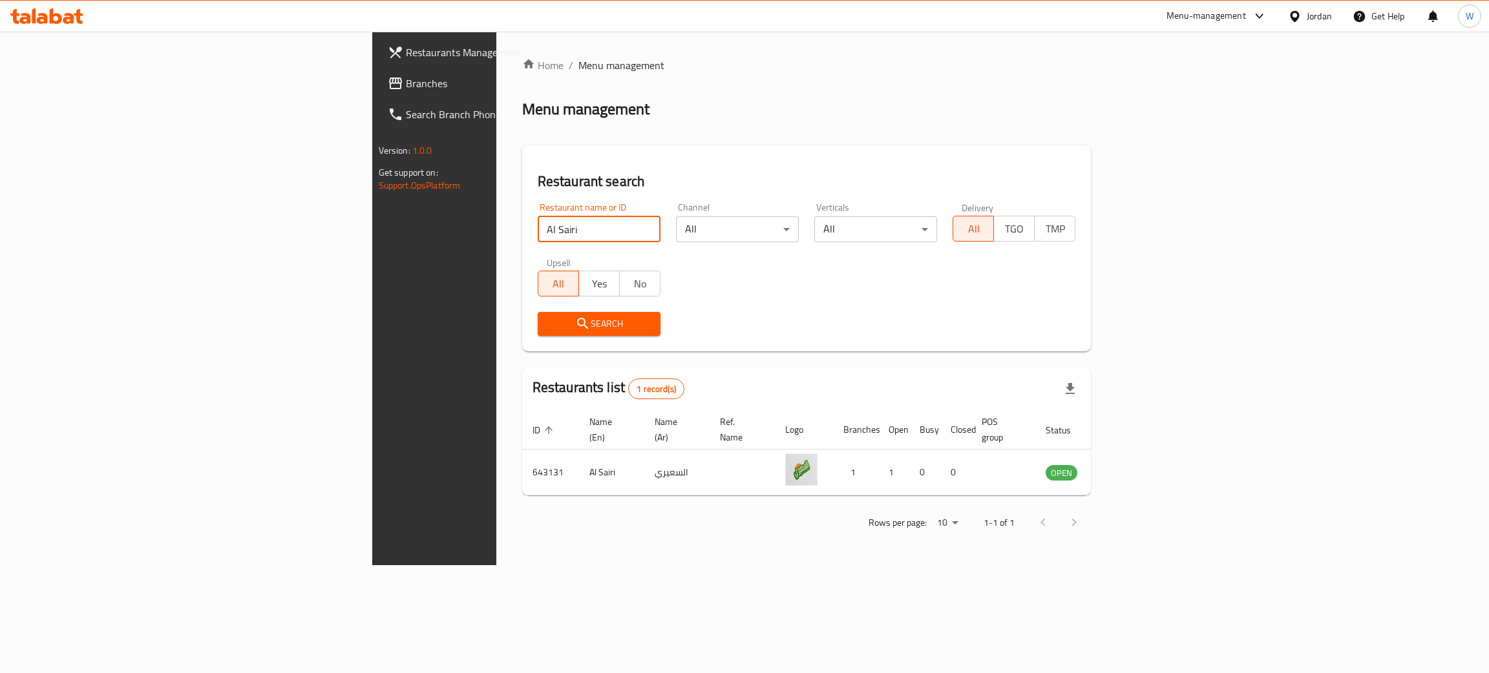
drag, startPoint x: 366, startPoint y: 233, endPoint x: 0, endPoint y: 240, distance: 365.9
click at [372, 240] on div "Restaurants Management Branches Search Branch Phone Version: 1.0.0 Get support …" at bounding box center [744, 299] width 745 height 534
type input "jo academy"
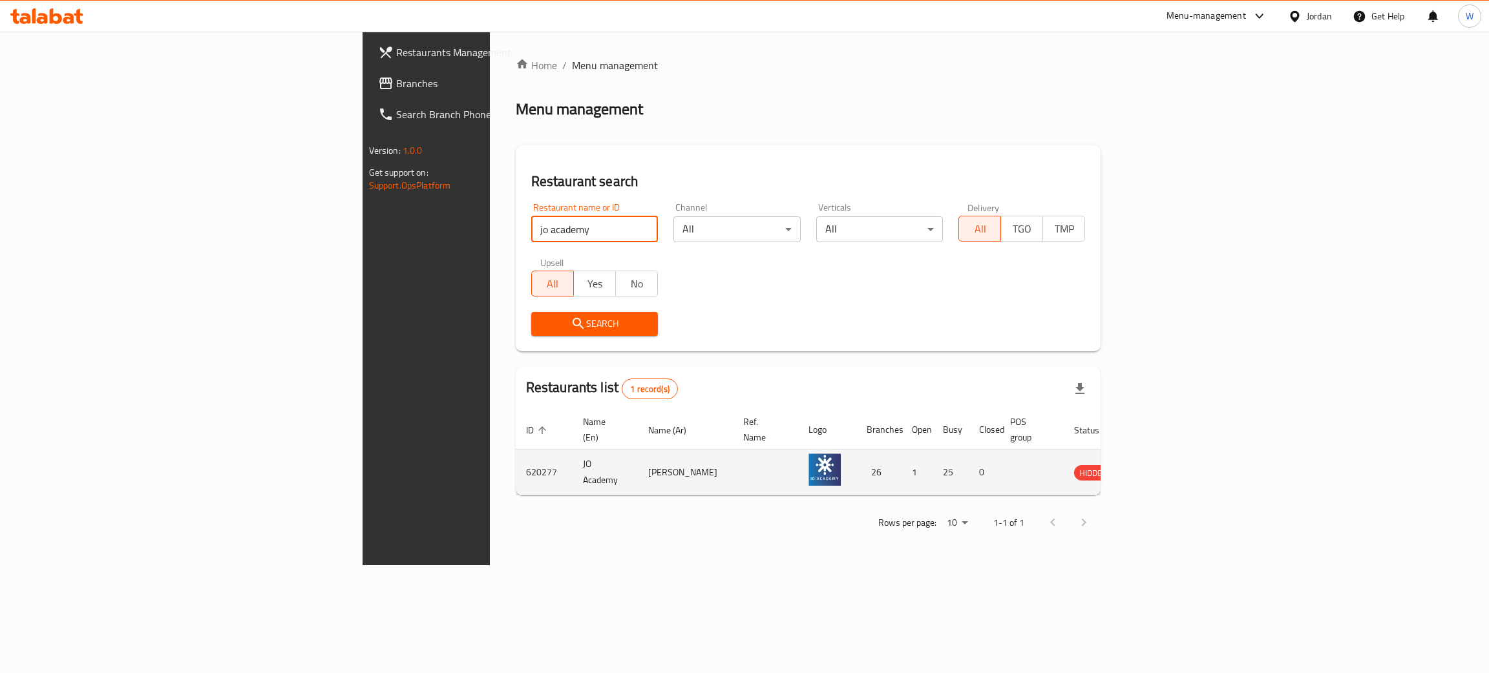
click at [1157, 468] on icon "enhanced table" at bounding box center [1150, 473] width 14 height 11
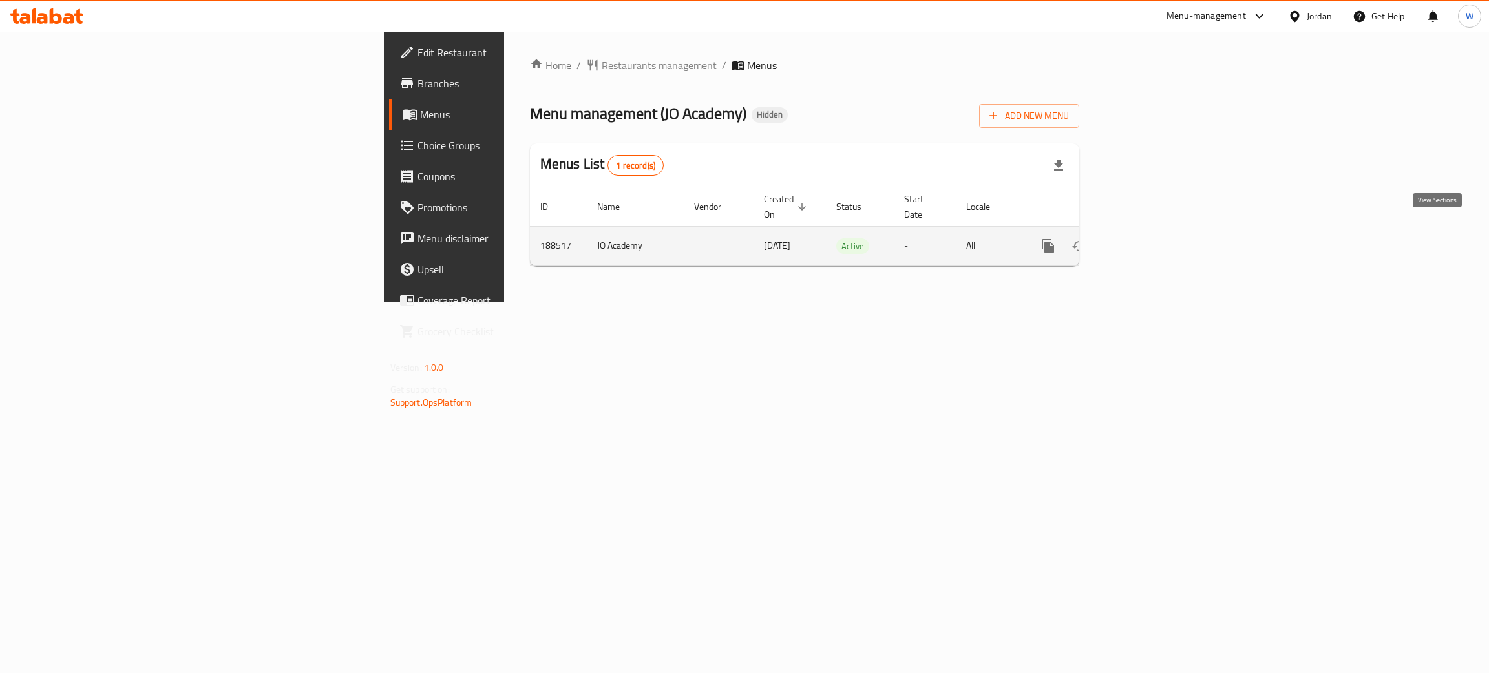
click at [1157, 231] on link "enhanced table" at bounding box center [1141, 246] width 31 height 31
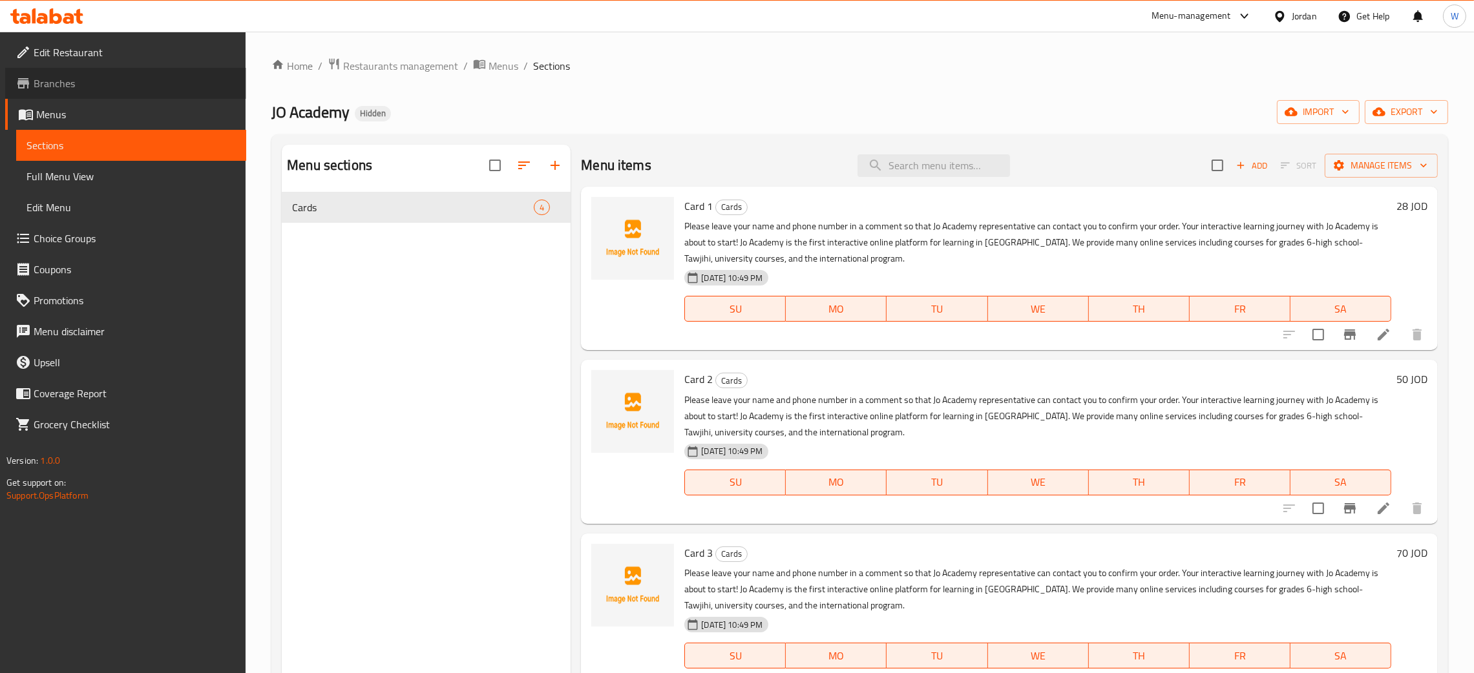
click at [71, 76] on span "Branches" at bounding box center [135, 84] width 202 height 16
